Goal: Task Accomplishment & Management: Manage account settings

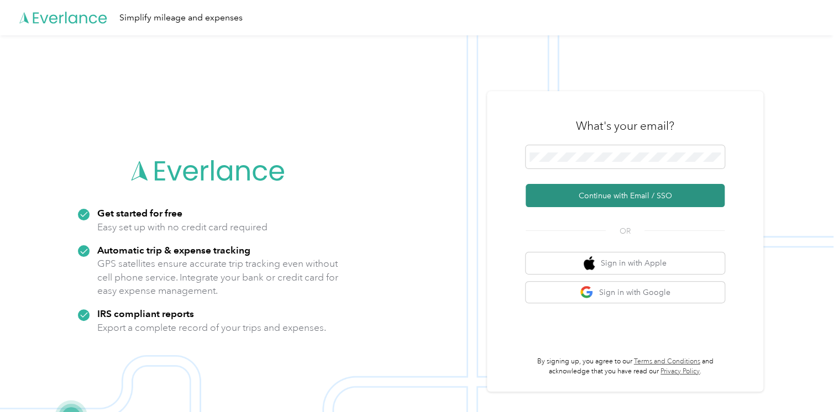
click at [614, 199] on button "Continue with Email / SSO" at bounding box center [624, 195] width 199 height 23
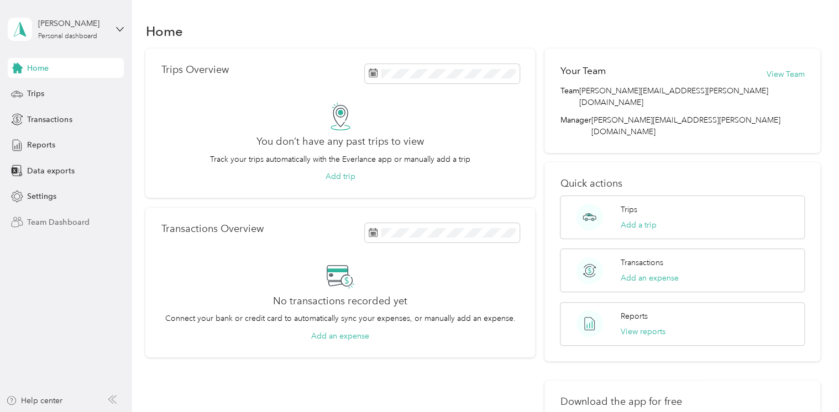
click at [46, 218] on span "Team Dashboard" at bounding box center [58, 223] width 62 height 12
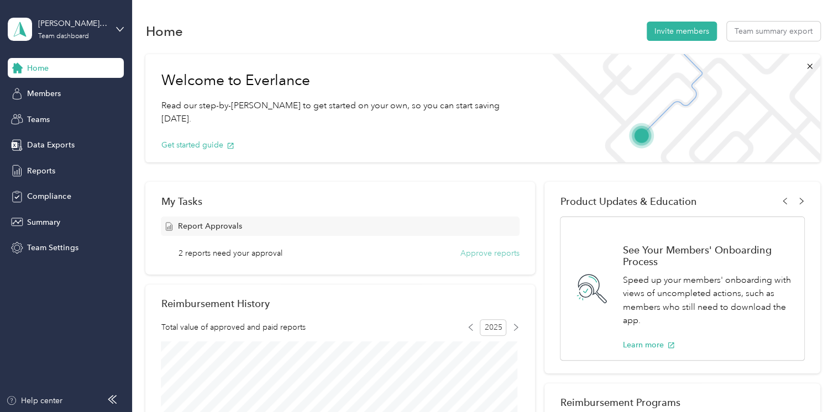
click at [492, 255] on button "Approve reports" at bounding box center [489, 253] width 59 height 12
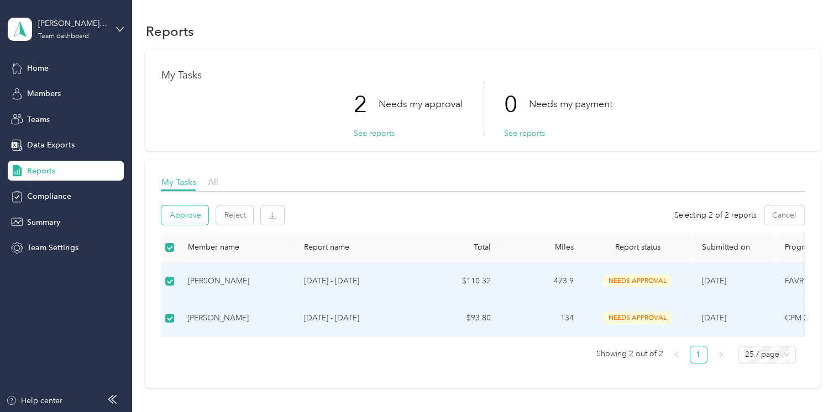
click at [189, 215] on button "Approve" at bounding box center [184, 214] width 47 height 19
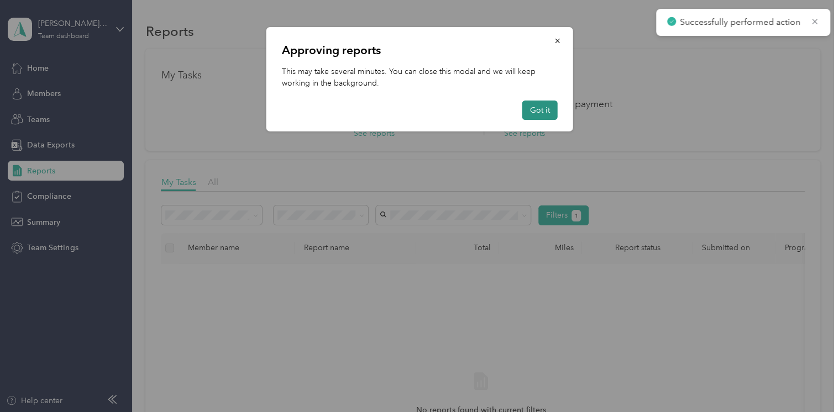
click at [544, 112] on button "Got it" at bounding box center [539, 110] width 35 height 19
